Goal: Find specific page/section

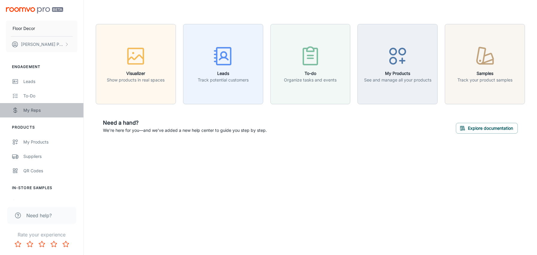
click at [38, 110] on div "My Reps" at bounding box center [50, 110] width 54 height 7
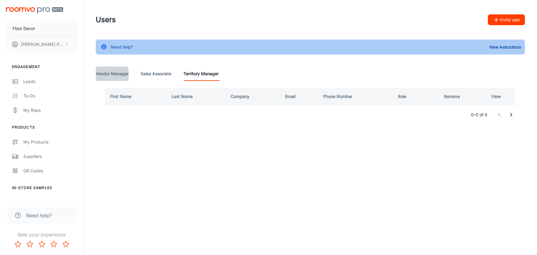
click at [113, 74] on Manager "Vendor Manager" at bounding box center [112, 73] width 33 height 14
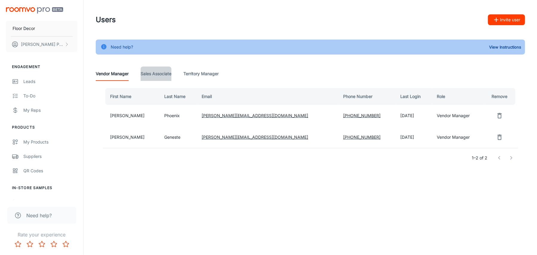
click at [148, 73] on Associate "Sales Associate" at bounding box center [156, 73] width 31 height 14
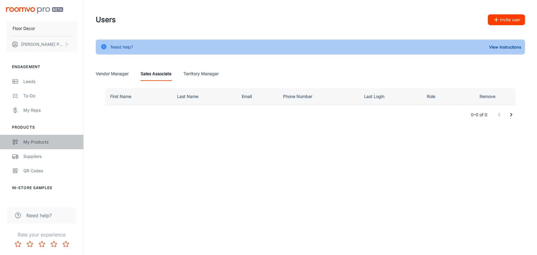
click at [44, 142] on div "My Products" at bounding box center [50, 142] width 54 height 7
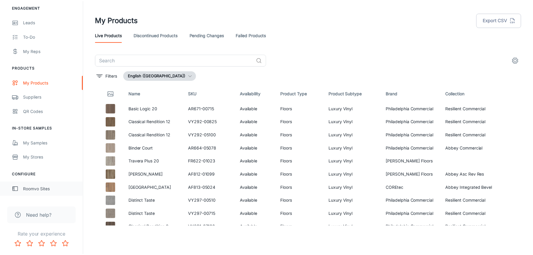
scroll to position [87, 0]
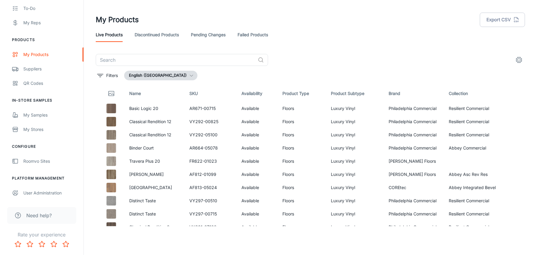
click at [36, 215] on span "Need help?" at bounding box center [38, 215] width 25 height 7
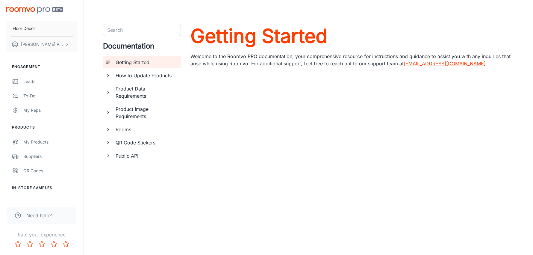
scroll to position [20, 0]
